Goal: Task Accomplishment & Management: Use online tool/utility

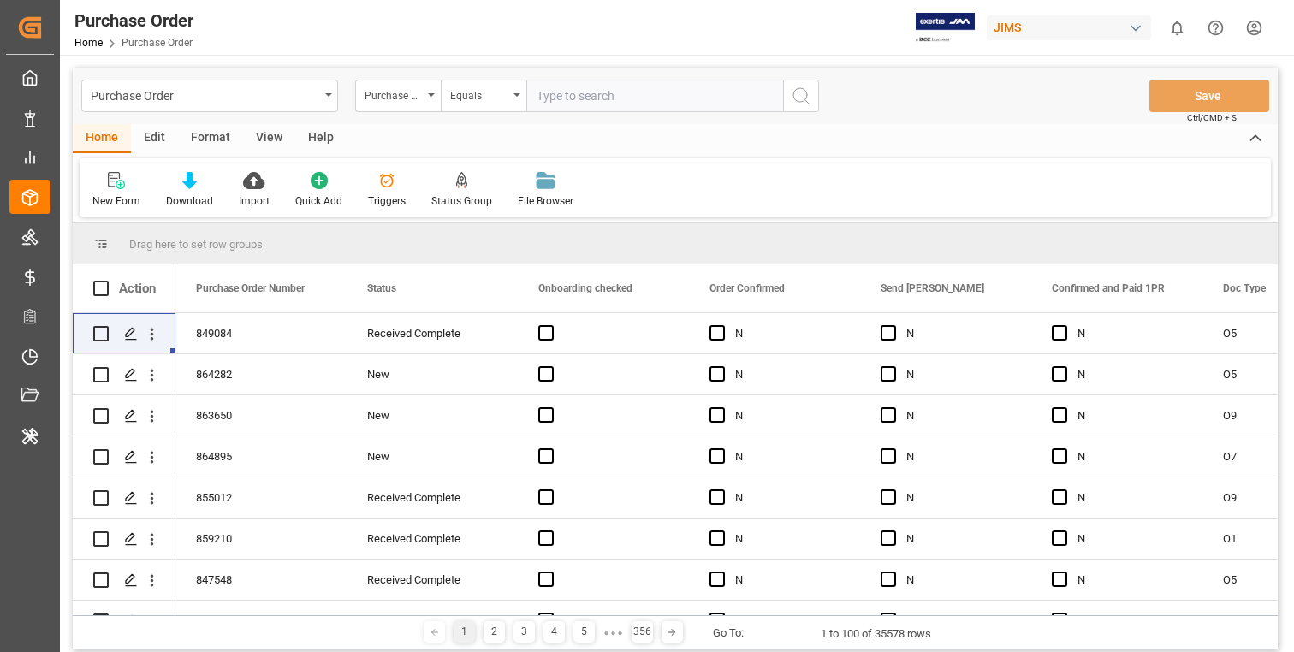
click at [749, 154] on div "Home Edit Format View Help New Form Download Import Quick Add Triggers Status G…" at bounding box center [675, 170] width 1205 height 93
click at [785, 158] on div "New Form Download Import Quick Add Triggers Status Group File Browser" at bounding box center [675, 187] width 1191 height 59
click at [673, 148] on div "Home Edit Format View Help" at bounding box center [675, 138] width 1205 height 29
click at [643, 158] on div "New Form Download Import Quick Add Triggers Status Group File Browser" at bounding box center [675, 187] width 1191 height 59
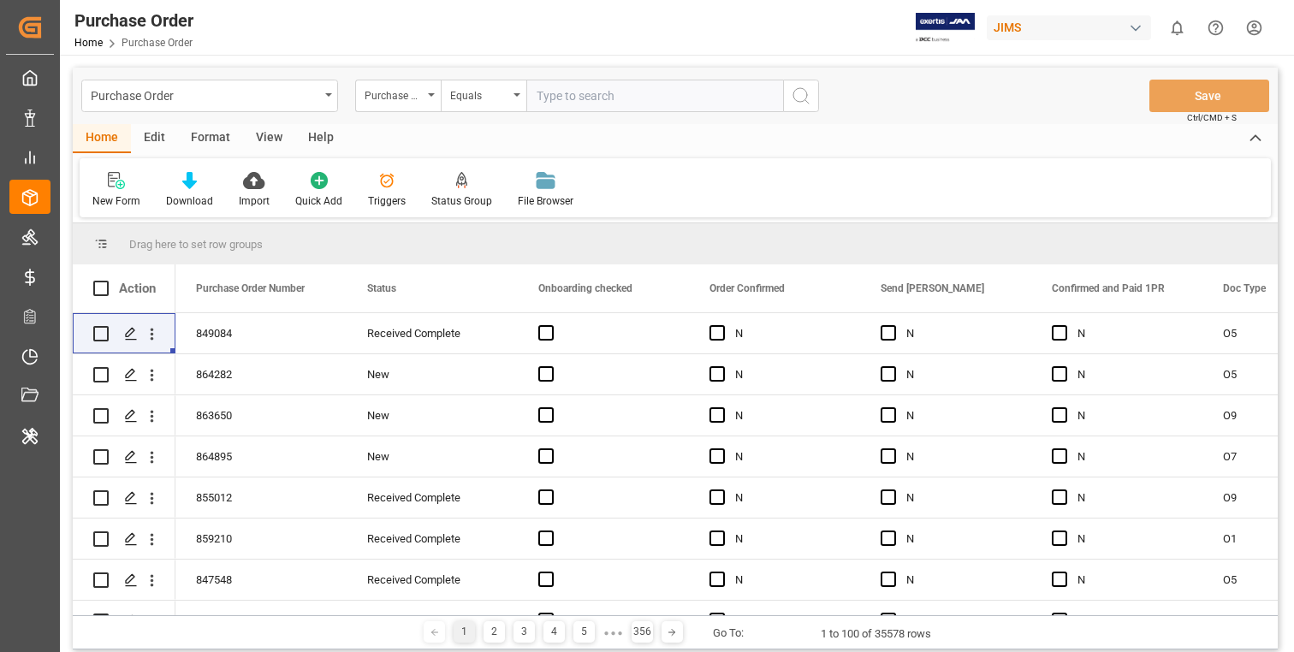
click at [661, 151] on div "Home Edit Format View Help" at bounding box center [675, 138] width 1205 height 29
click at [663, 193] on div "New Form Download Import Quick Add Triggers Status Group File Browser" at bounding box center [675, 187] width 1191 height 59
click at [671, 143] on div "Home Edit Format View Help" at bounding box center [675, 138] width 1205 height 29
click at [669, 201] on div "New Form Download Import Quick Add Triggers Status Group File Browser" at bounding box center [675, 187] width 1191 height 59
click at [754, 181] on div "New Form Download Import Quick Add Triggers Status Group File Browser" at bounding box center [675, 187] width 1191 height 59
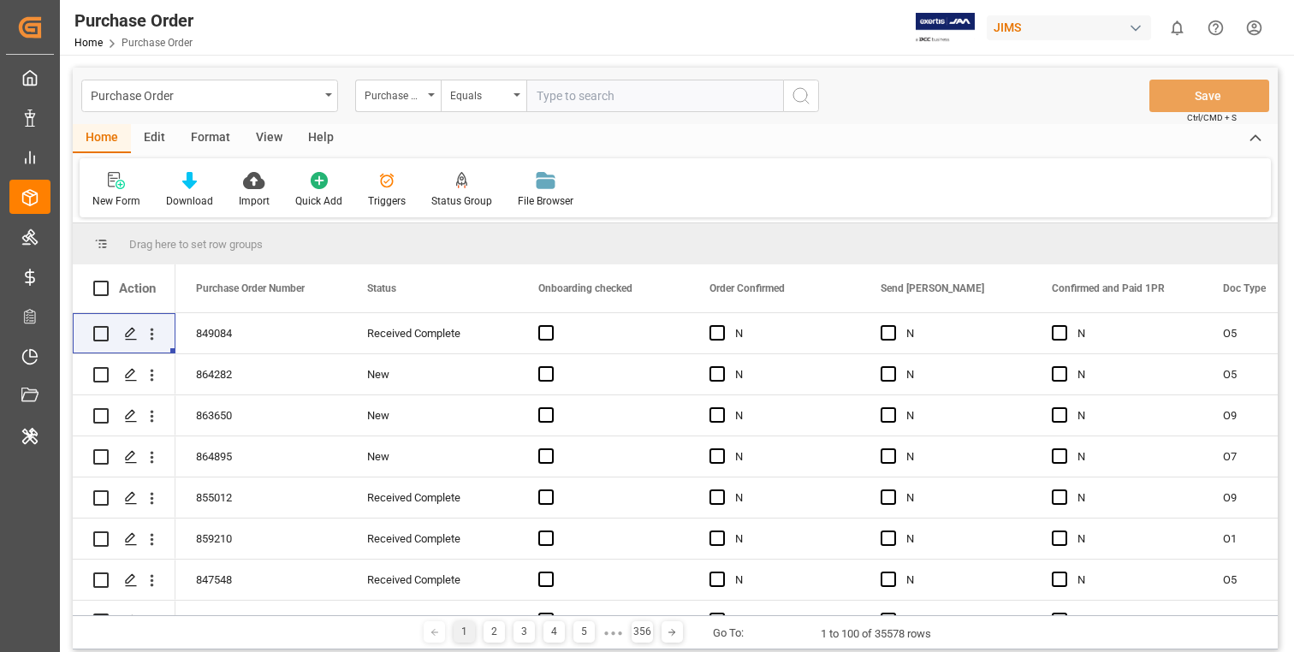
click at [726, 197] on div "New Form Download Import Quick Add Triggers Status Group File Browser" at bounding box center [675, 187] width 1191 height 59
click at [794, 204] on div "New Form Download Import Quick Add Triggers Status Group File Browser" at bounding box center [675, 187] width 1191 height 59
click at [837, 177] on div "New Form Download Import Quick Add Triggers Status Group File Browser" at bounding box center [675, 187] width 1191 height 59
click at [695, 166] on div "New Form Download Import Quick Add Triggers Status Group File Browser" at bounding box center [675, 187] width 1191 height 59
click at [737, 183] on div "New Form Download Import Quick Add Triggers Status Group File Browser" at bounding box center [675, 187] width 1191 height 59
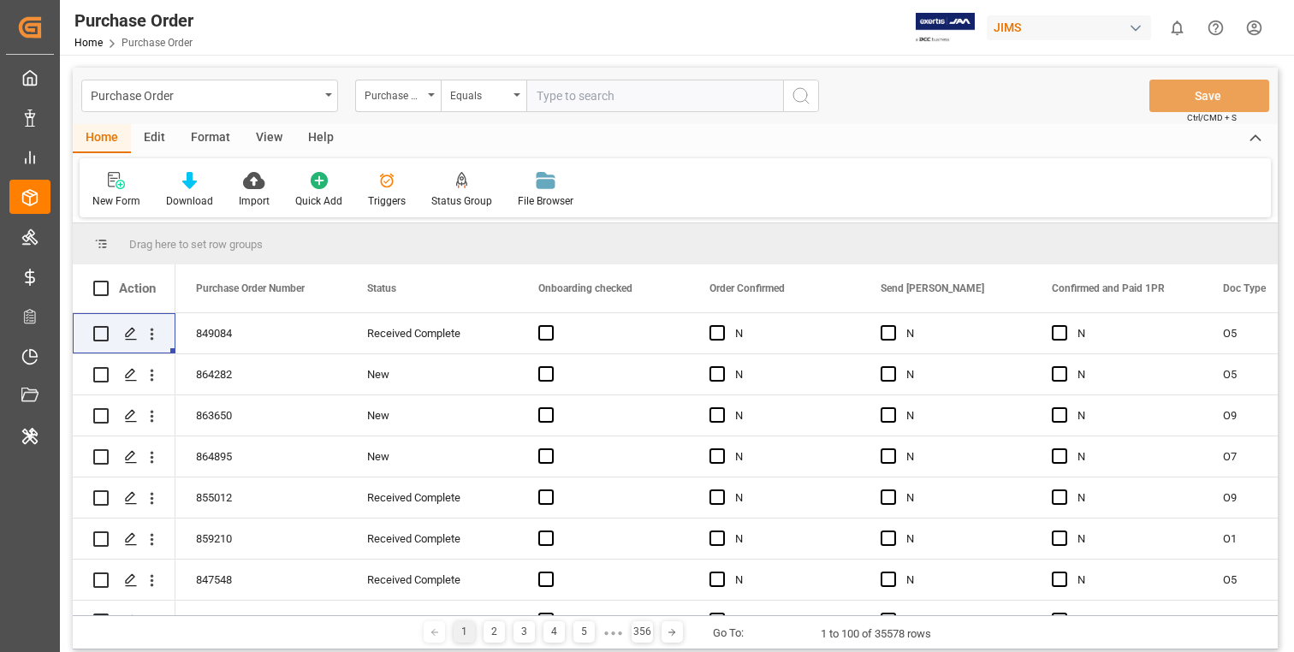
click at [677, 181] on div "New Form Download Import Quick Add Triggers Status Group File Browser" at bounding box center [675, 187] width 1191 height 59
click at [776, 190] on div "New Form Download Import Quick Add Triggers Status Group File Browser" at bounding box center [675, 187] width 1191 height 59
click at [813, 190] on div "New Form Download Import Quick Add Triggers Status Group File Browser" at bounding box center [675, 187] width 1191 height 59
click at [664, 192] on div "New Form Download Import Quick Add Triggers Status Group File Browser" at bounding box center [675, 187] width 1191 height 59
click at [710, 185] on div "New Form Download Import Quick Add Triggers Status Group File Browser" at bounding box center [675, 187] width 1191 height 59
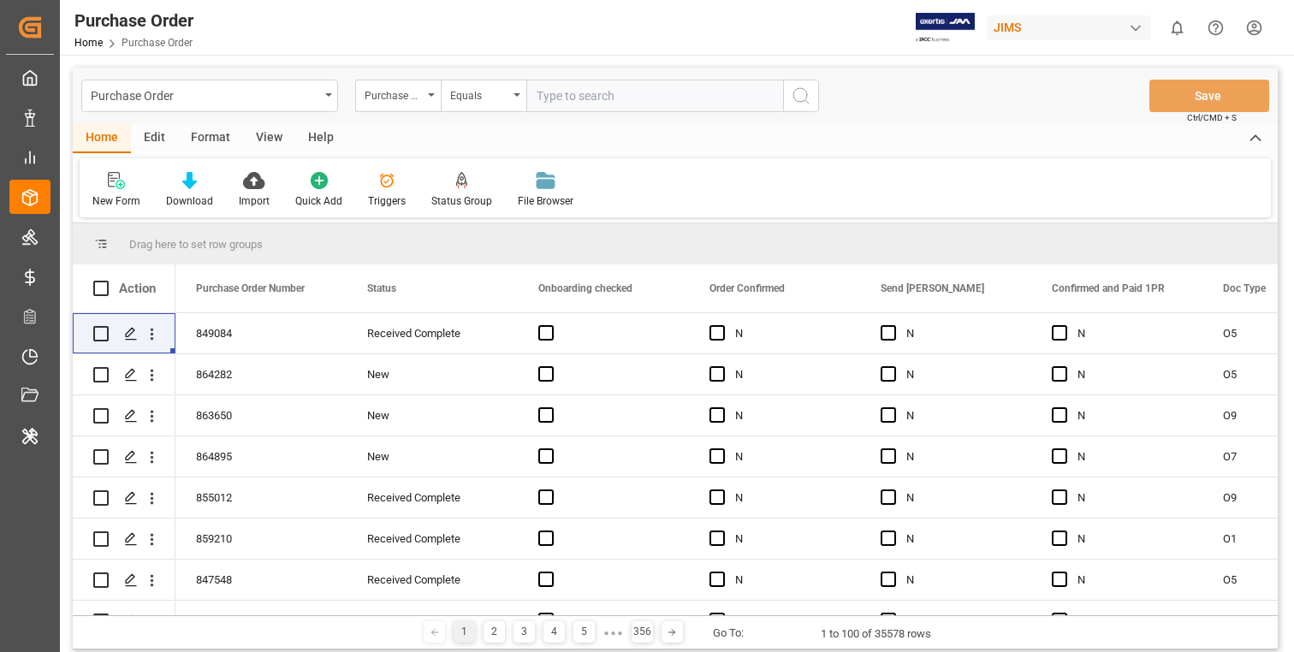
click at [666, 191] on div "New Form Download Import Quick Add Triggers Status Group File Browser" at bounding box center [675, 187] width 1191 height 59
